Goal: Information Seeking & Learning: Learn about a topic

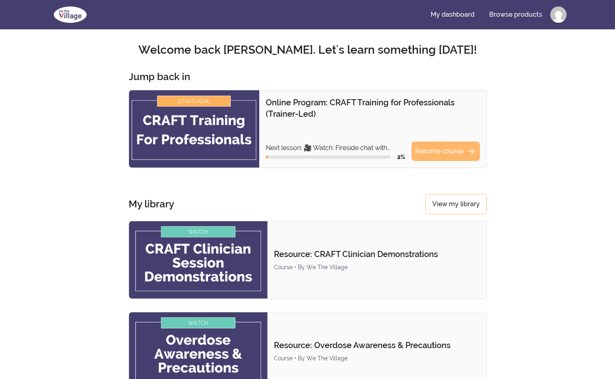
click at [440, 151] on link "Resume course arrow_forward" at bounding box center [445, 152] width 68 height 20
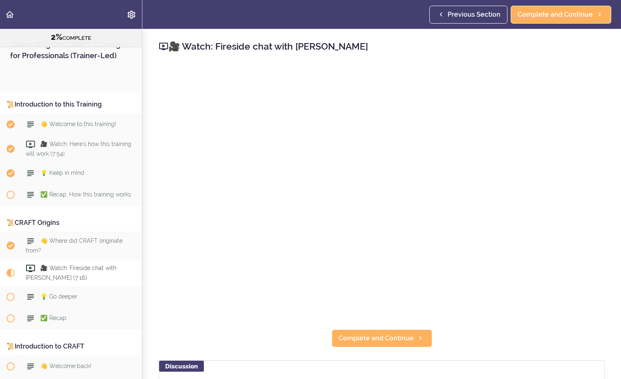
scroll to position [205, 0]
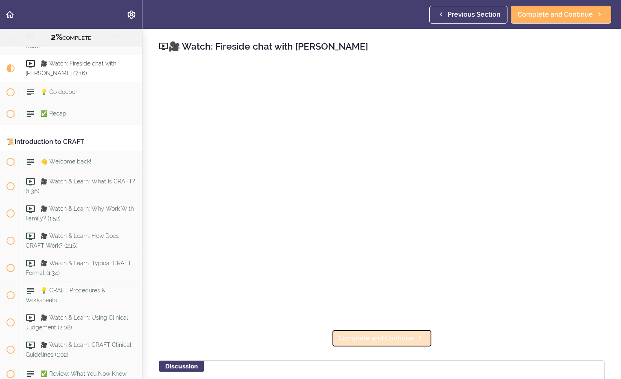
click at [372, 337] on span "Complete and Continue" at bounding box center [376, 339] width 75 height 10
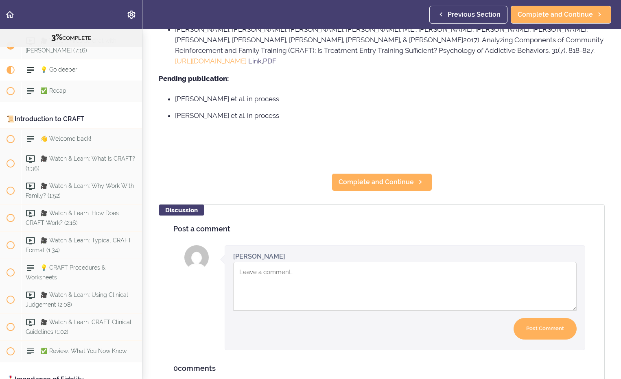
scroll to position [749, 0]
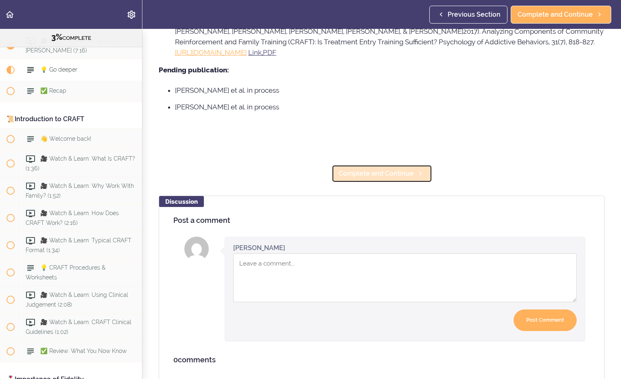
click at [372, 169] on span "Complete and Continue" at bounding box center [376, 174] width 75 height 10
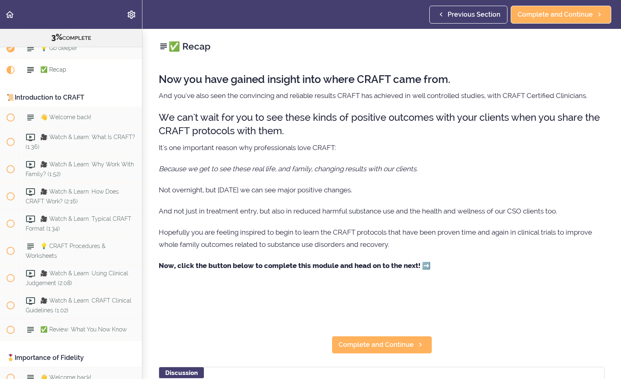
scroll to position [41, 0]
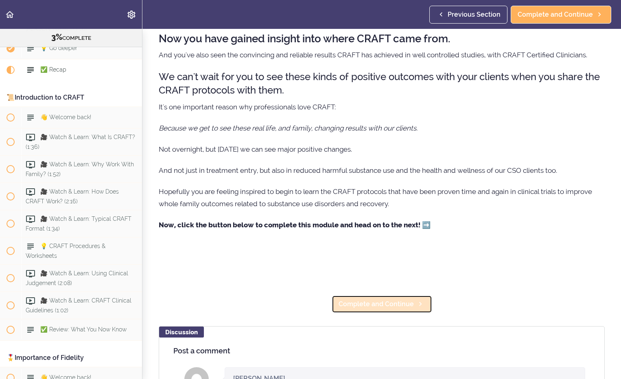
click at [389, 306] on span "Complete and Continue" at bounding box center [376, 304] width 75 height 10
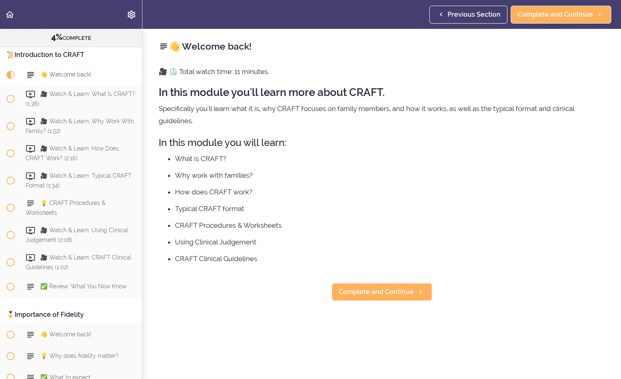
scroll to position [297, 0]
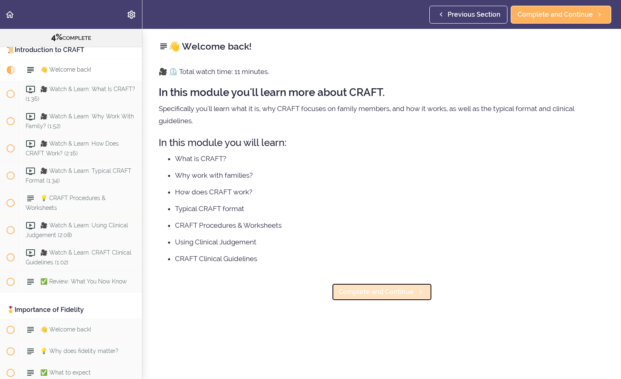
click at [361, 293] on span "Complete and Continue" at bounding box center [376, 292] width 75 height 10
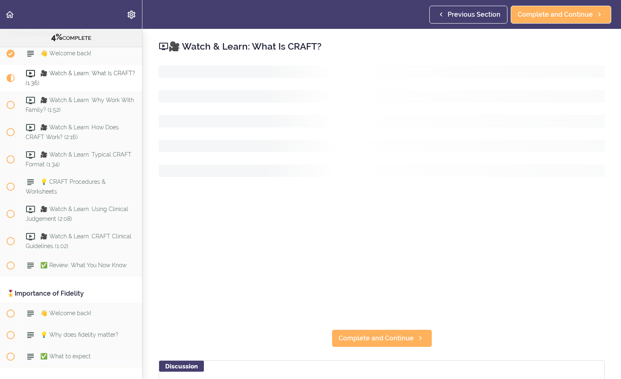
scroll to position [319, 0]
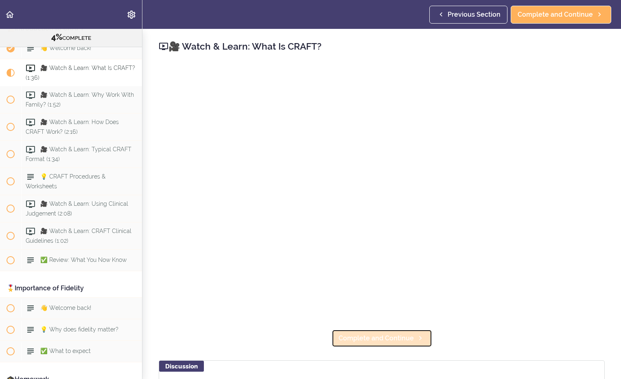
click at [379, 336] on span "Complete and Continue" at bounding box center [376, 339] width 75 height 10
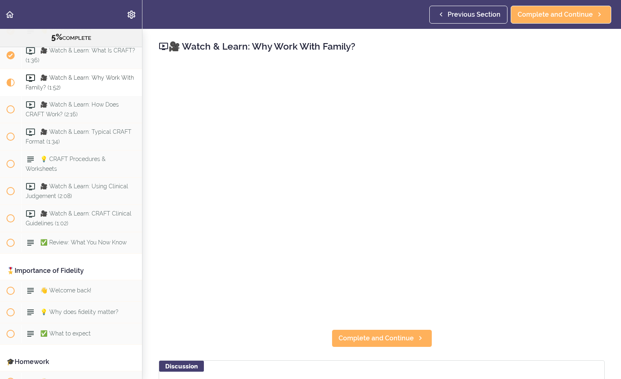
scroll to position [346, 0]
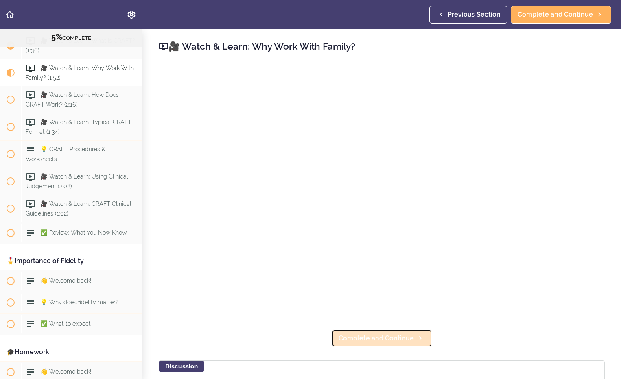
click at [371, 338] on span "Complete and Continue" at bounding box center [376, 339] width 75 height 10
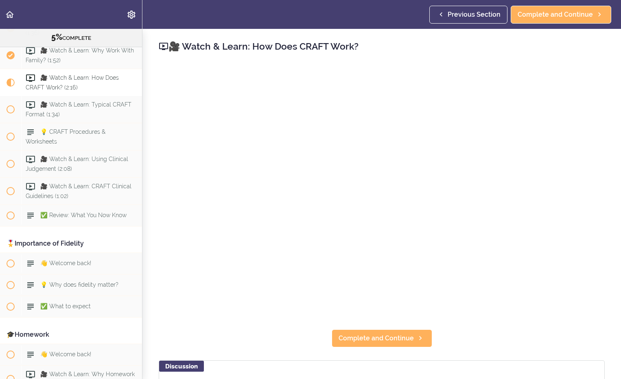
scroll to position [373, 0]
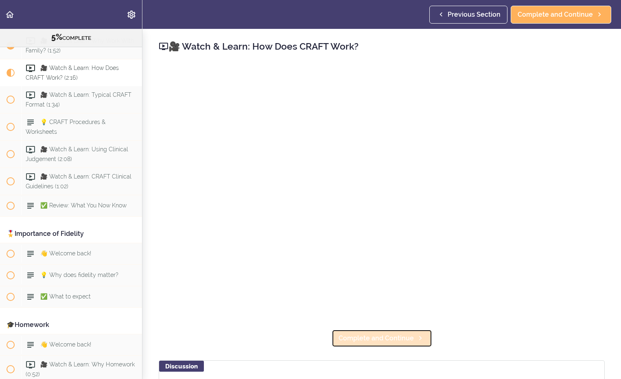
click at [363, 334] on span "Complete and Continue" at bounding box center [376, 339] width 75 height 10
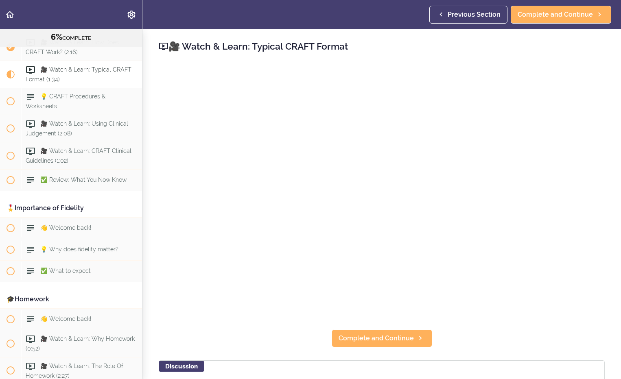
scroll to position [400, 0]
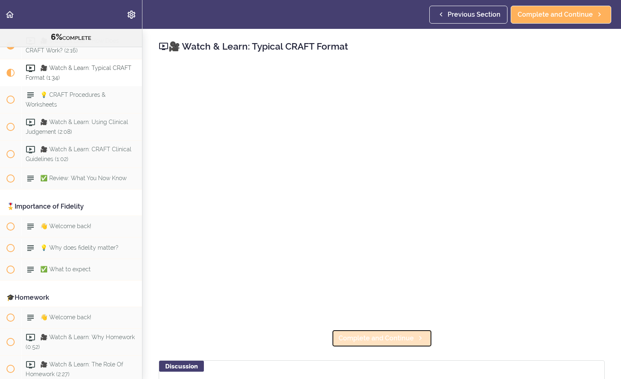
click at [370, 336] on span "Complete and Continue" at bounding box center [376, 339] width 75 height 10
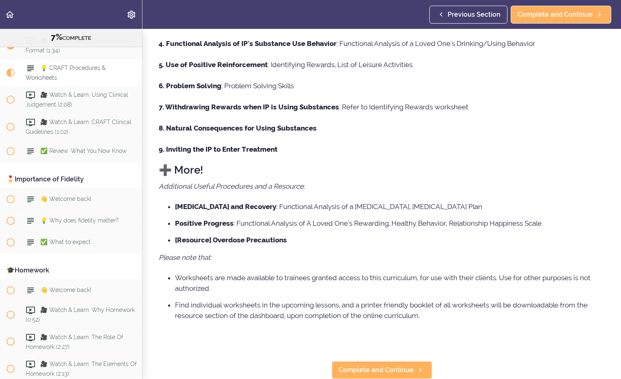
scroll to position [216, 0]
click at [373, 365] on span "Complete and Continue" at bounding box center [376, 370] width 75 height 10
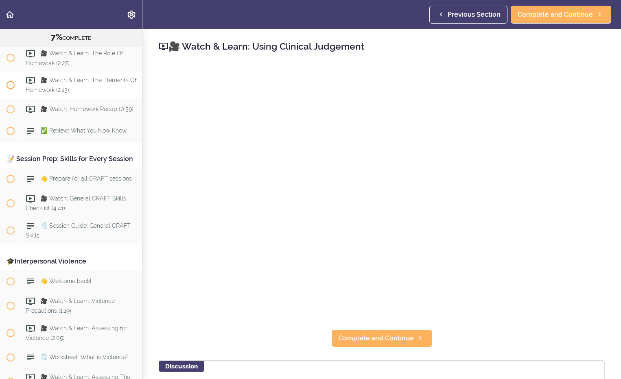
scroll to position [699, 0]
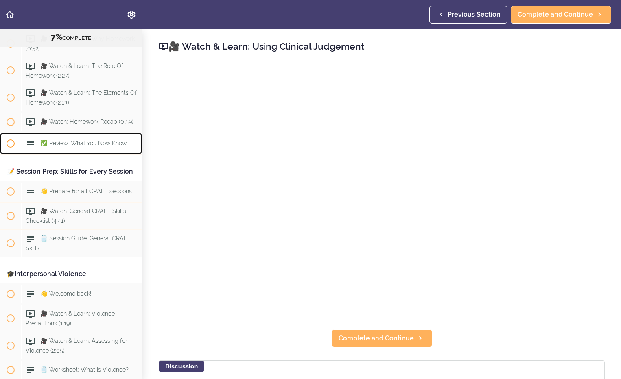
click at [85, 147] on span "✅ Review: What You Now Know" at bounding box center [83, 143] width 86 height 7
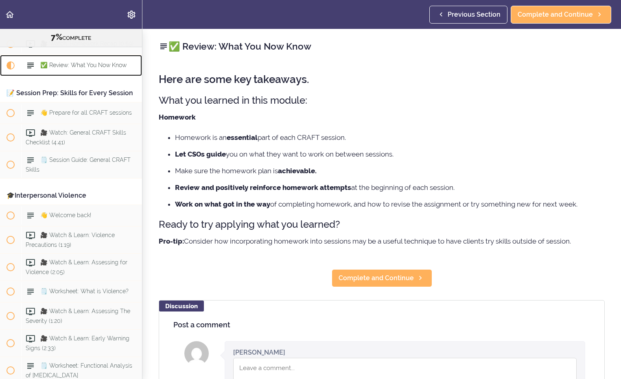
scroll to position [779, 0]
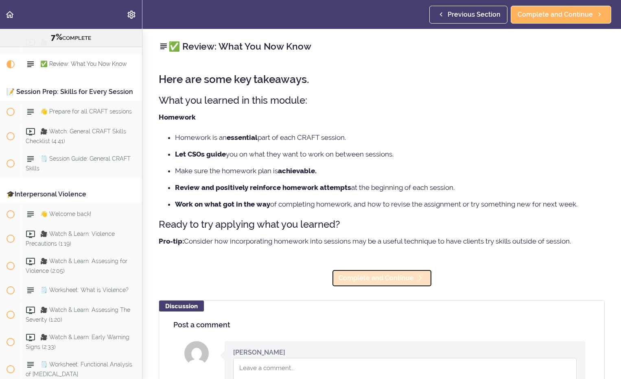
click at [375, 280] on span "Complete and Continue" at bounding box center [376, 278] width 75 height 10
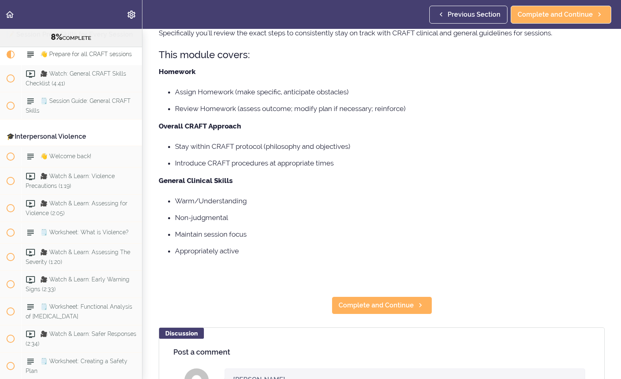
scroll to position [163, 0]
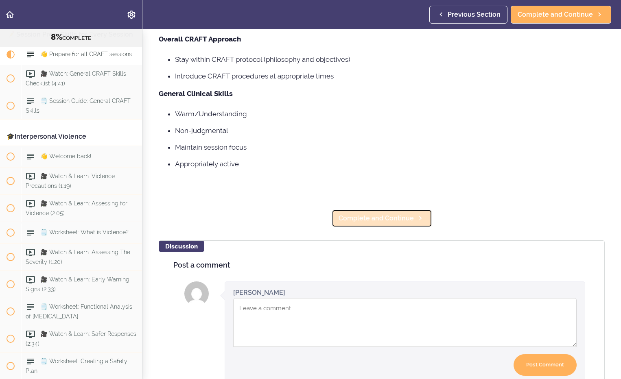
click at [391, 216] on span "Complete and Continue" at bounding box center [376, 219] width 75 height 10
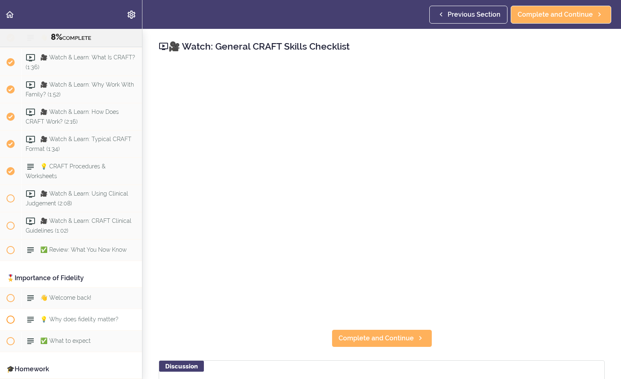
scroll to position [370, 0]
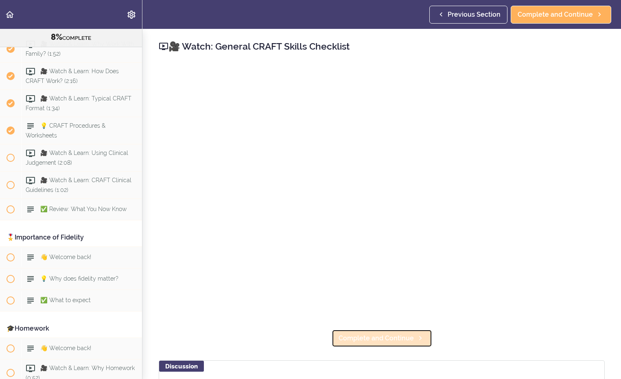
click at [365, 336] on span "Complete and Continue" at bounding box center [376, 339] width 75 height 10
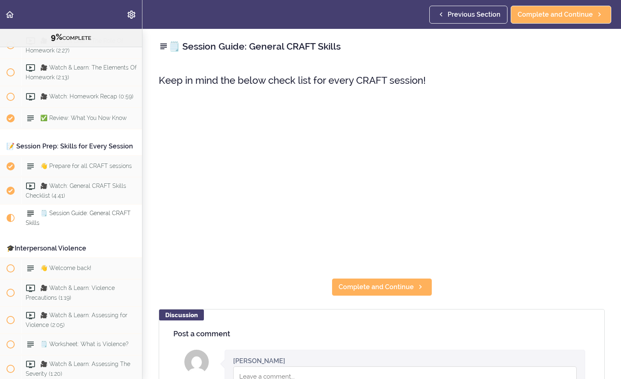
scroll to position [885, 0]
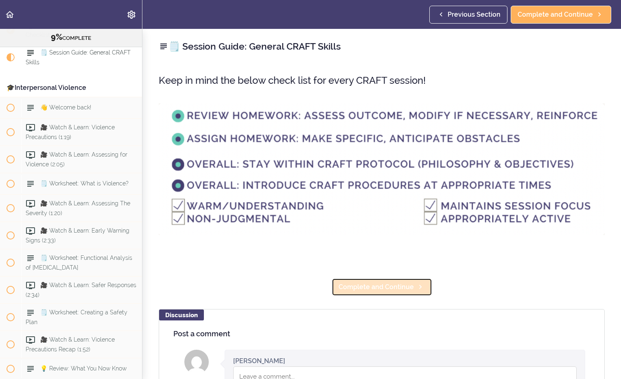
click at [391, 286] on span "Complete and Continue" at bounding box center [376, 287] width 75 height 10
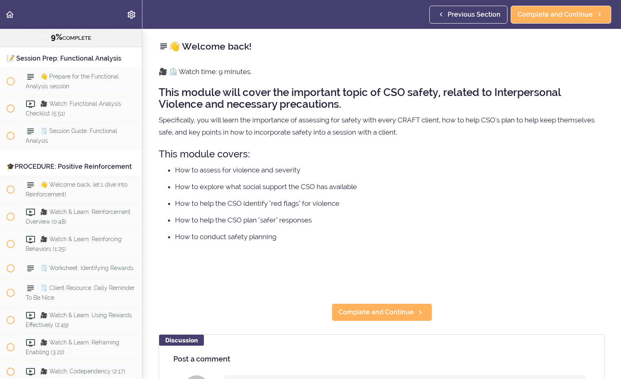
scroll to position [2760, 0]
